Goal: Task Accomplishment & Management: Complete application form

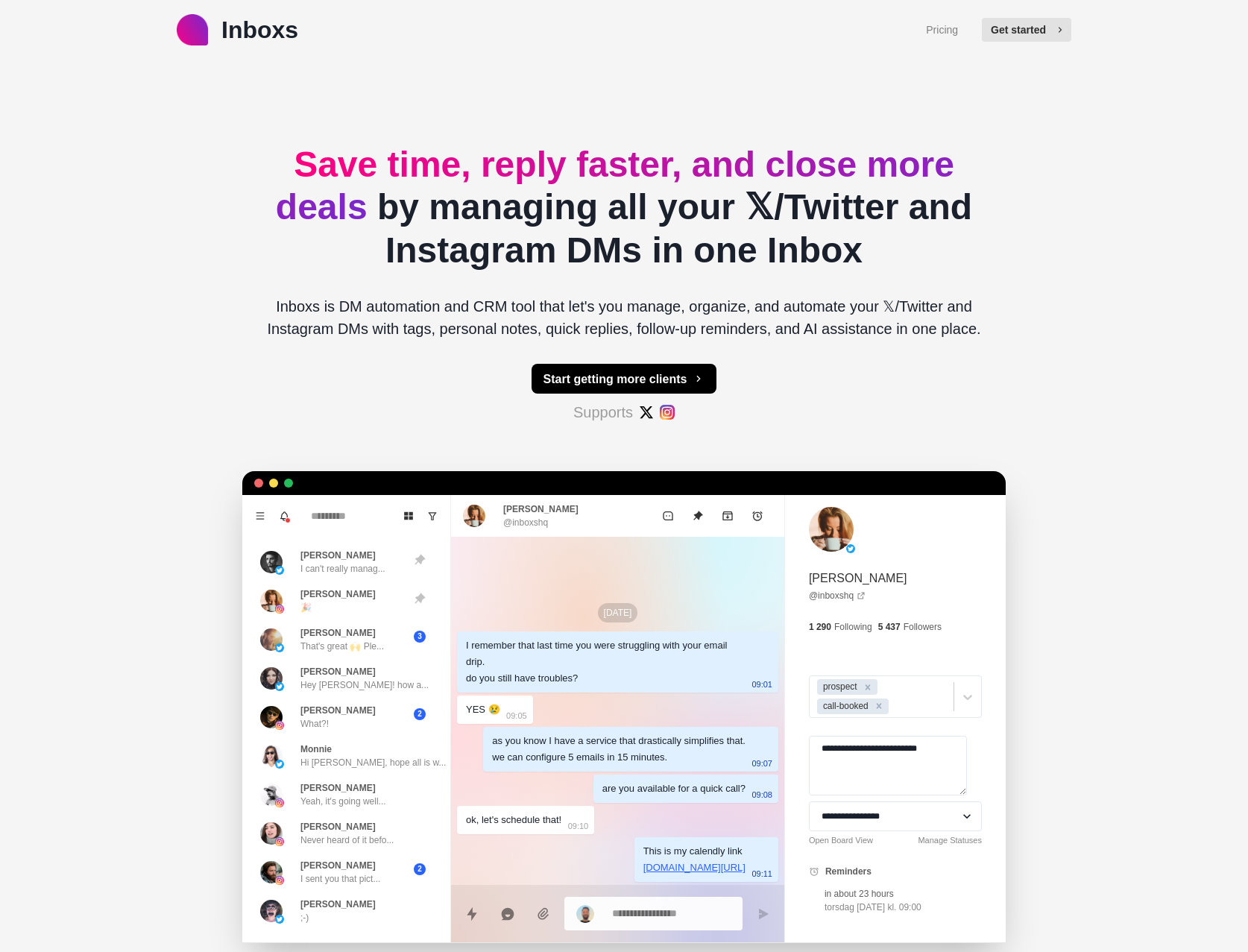
click at [1016, 35] on button "Get started" at bounding box center [1026, 30] width 90 height 24
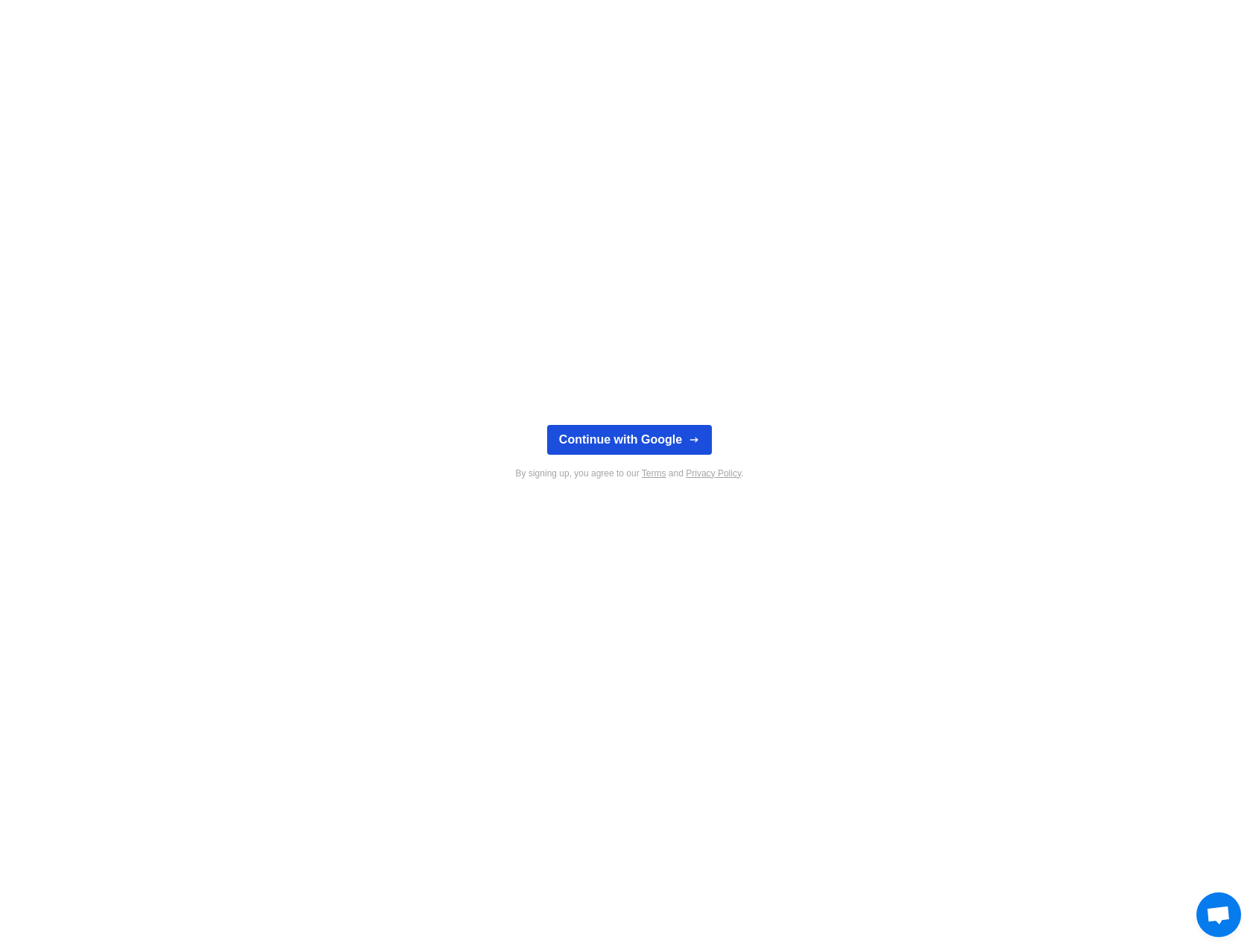
click at [648, 441] on button "Continue with Google" at bounding box center [630, 440] width 165 height 30
